Goal: Navigation & Orientation: Find specific page/section

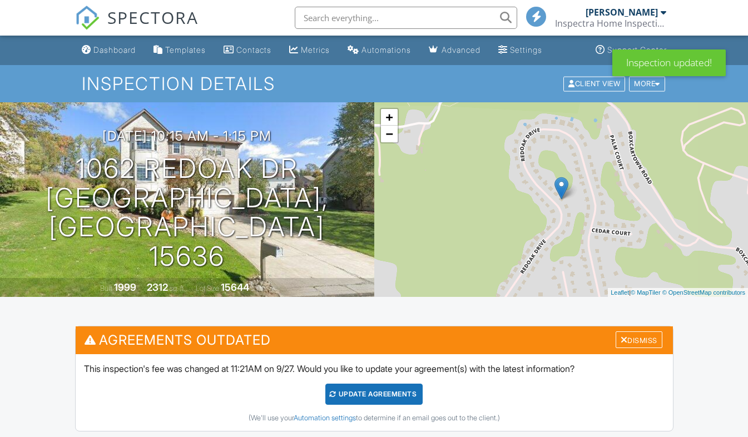
click at [108, 46] on div "Dashboard" at bounding box center [114, 49] width 42 height 9
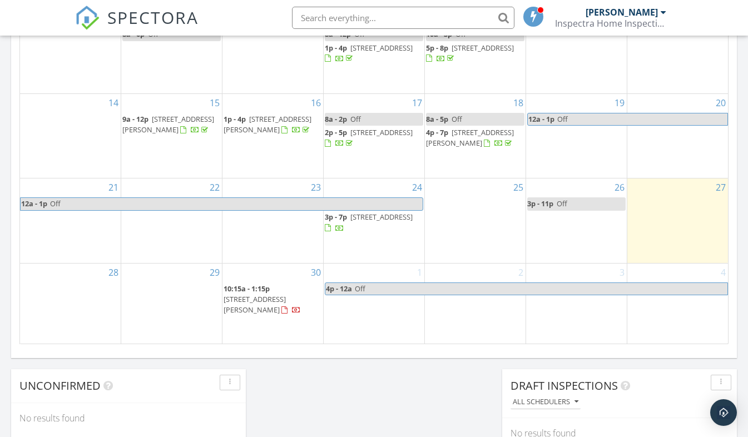
scroll to position [680, 0]
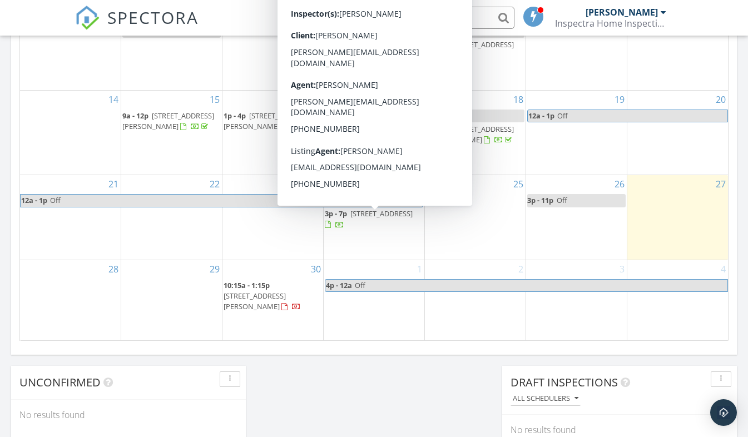
click at [331, 229] on div at bounding box center [328, 224] width 6 height 7
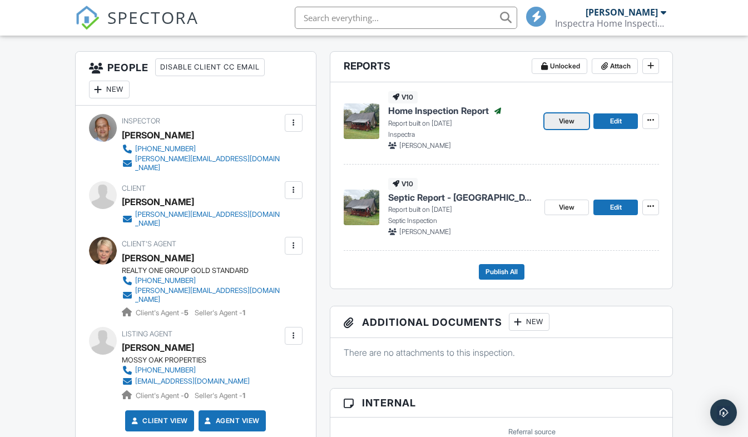
click at [548, 120] on link "View" at bounding box center [567, 121] width 45 height 16
